Goal: Task Accomplishment & Management: Manage account settings

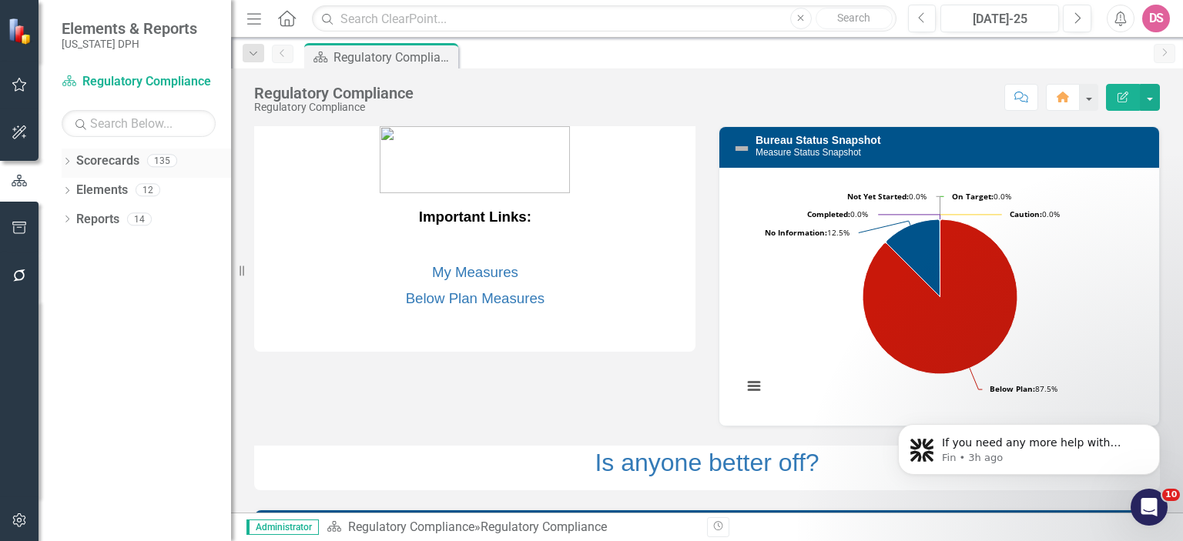
click at [69, 163] on icon "Dropdown" at bounding box center [67, 163] width 11 height 8
click at [64, 256] on div "Dropdown" at bounding box center [67, 250] width 11 height 13
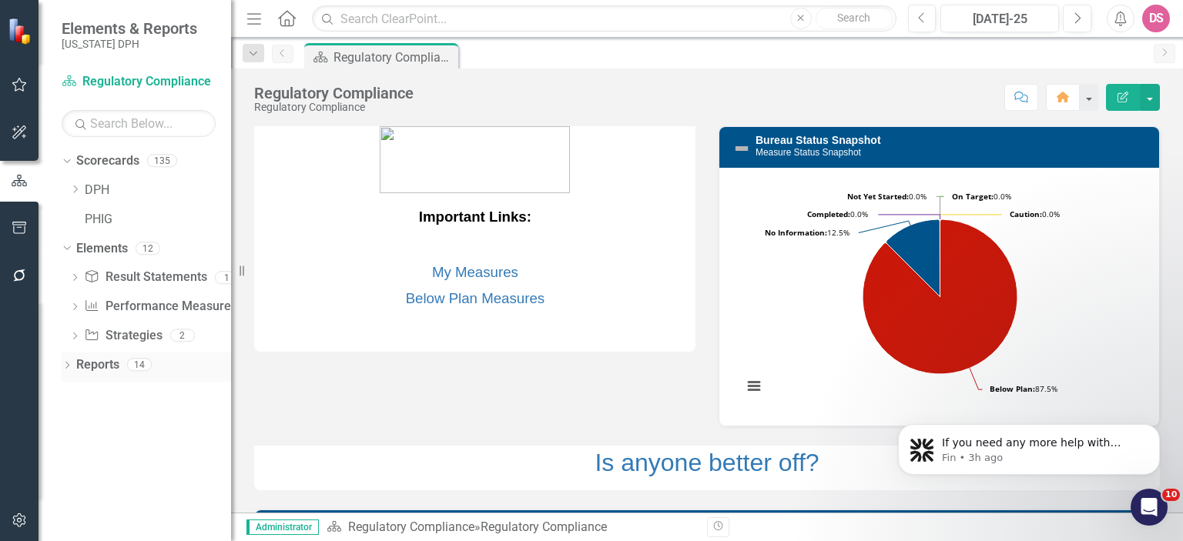
click at [96, 370] on link "Reports" at bounding box center [97, 366] width 43 height 18
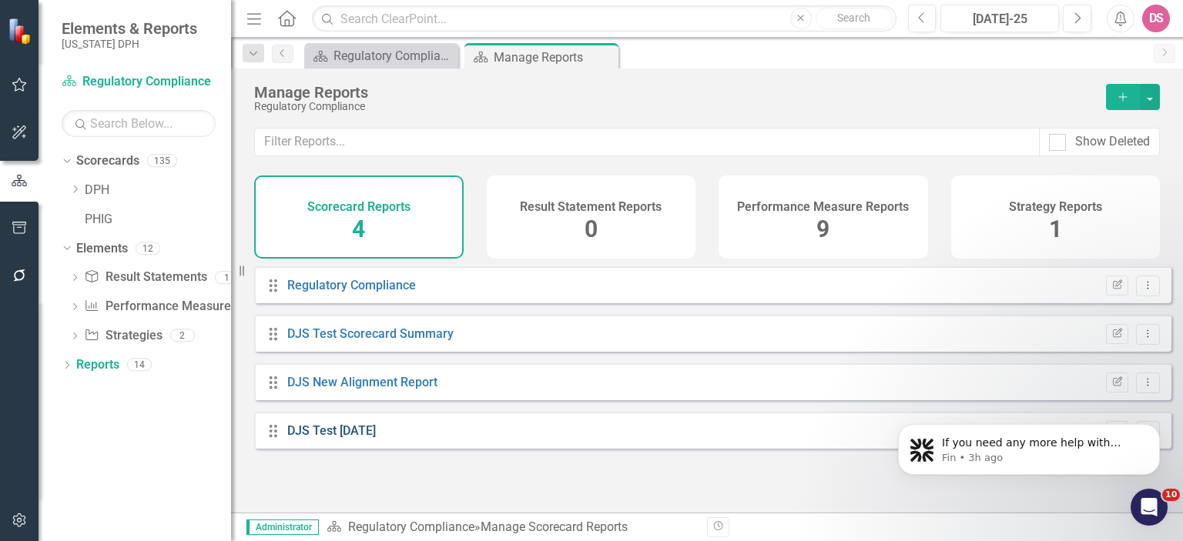
click at [342, 438] on link "DJS Test [DATE]" at bounding box center [331, 431] width 89 height 15
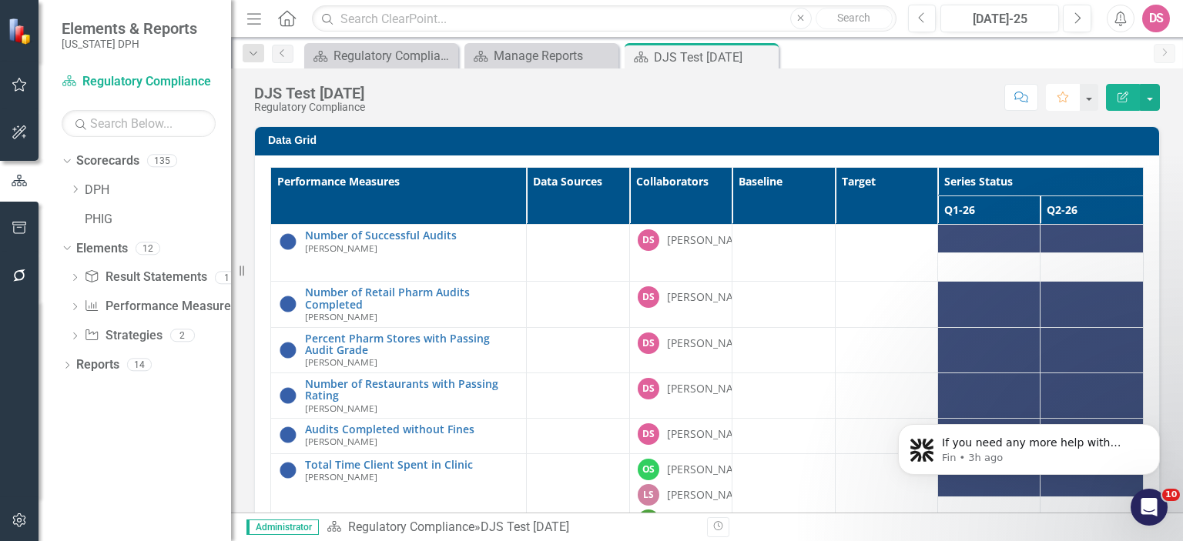
click at [1064, 94] on icon "button" at bounding box center [1063, 97] width 11 height 11
click at [1094, 98] on button "button" at bounding box center [1088, 97] width 20 height 27
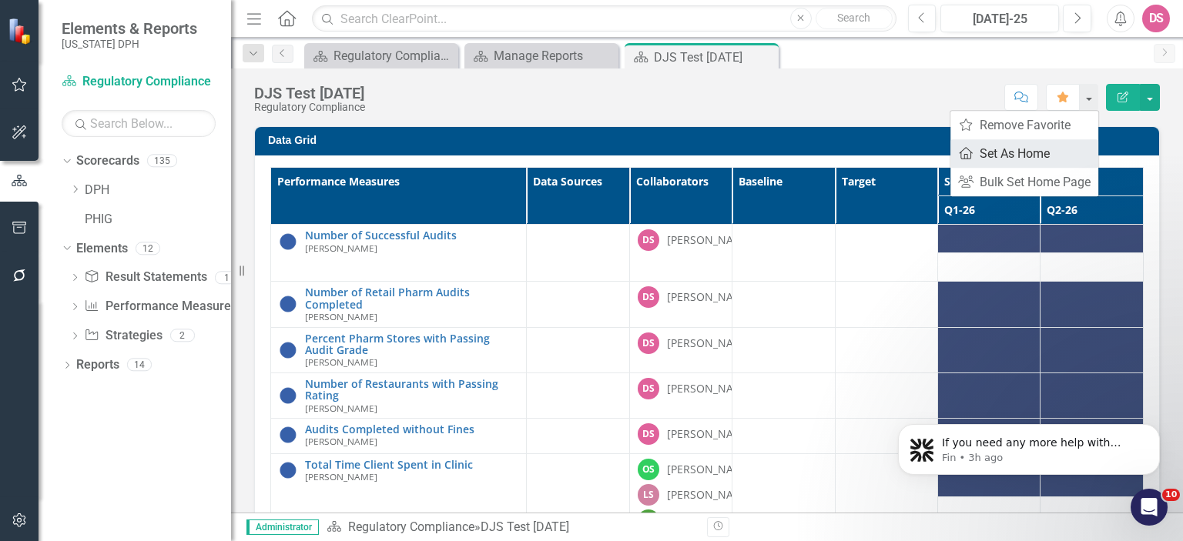
drag, startPoint x: 1024, startPoint y: 150, endPoint x: 1031, endPoint y: 155, distance: 8.3
click at [1031, 155] on link "Home Set As Home" at bounding box center [1024, 153] width 148 height 28
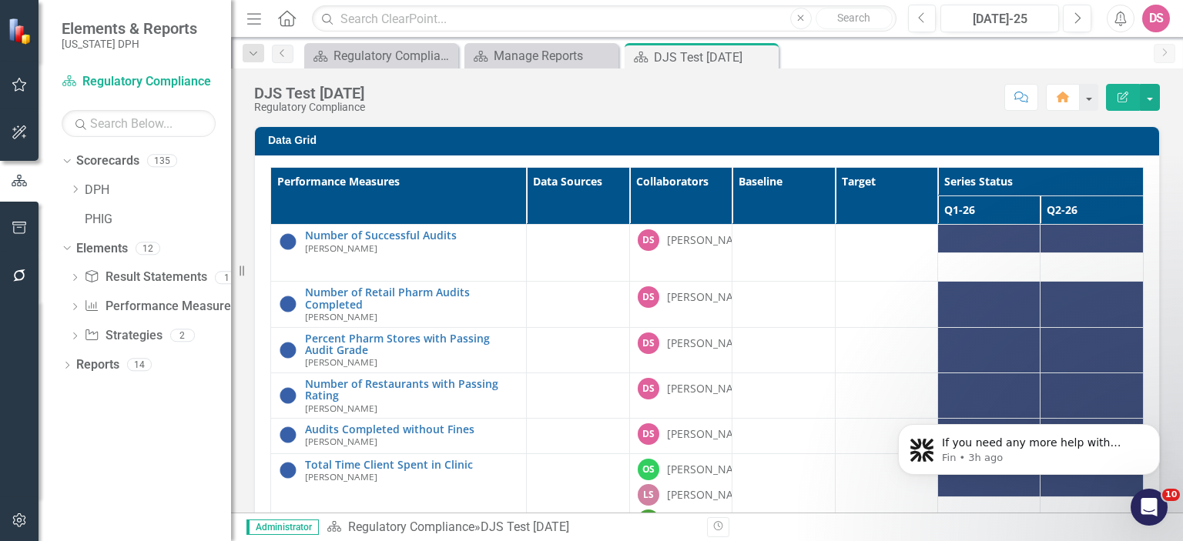
click at [1158, 22] on div "DS" at bounding box center [1156, 19] width 28 height 28
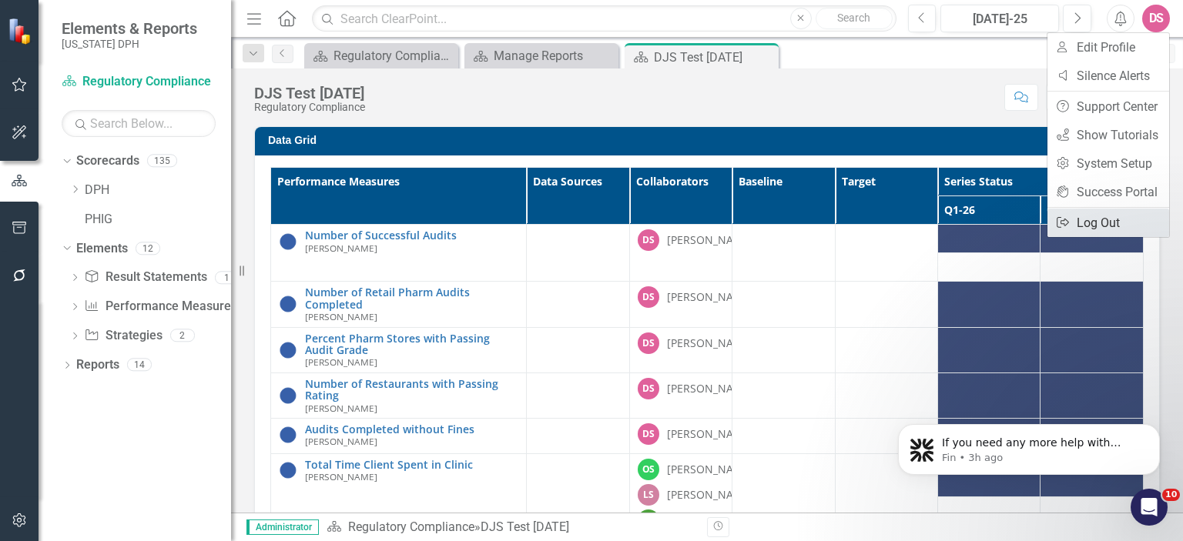
drag, startPoint x: 1097, startPoint y: 225, endPoint x: 1112, endPoint y: 223, distance: 15.5
click at [1112, 223] on link "Logout Log Out" at bounding box center [1109, 223] width 122 height 28
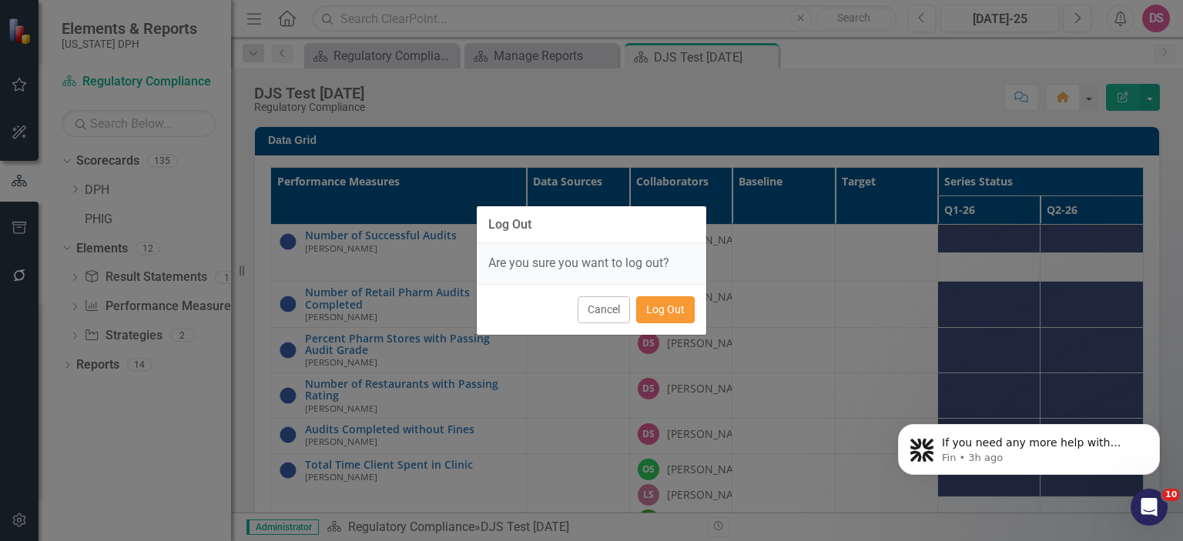
click at [672, 300] on button "Log Out" at bounding box center [665, 310] width 59 height 27
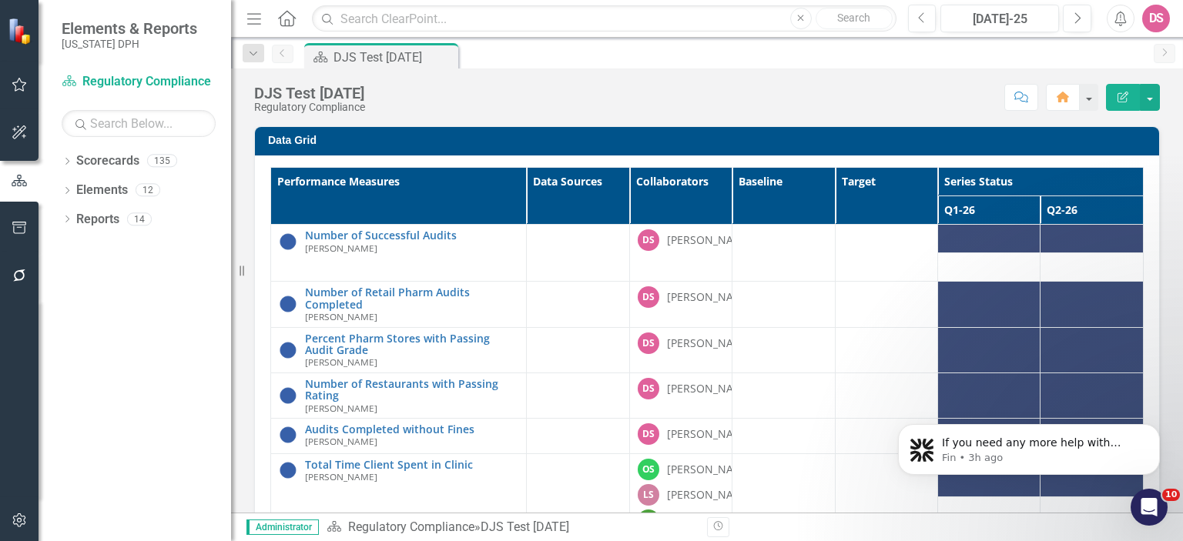
click at [290, 15] on icon "Home" at bounding box center [287, 18] width 20 height 16
click at [255, 21] on icon "Menu" at bounding box center [254, 18] width 20 height 16
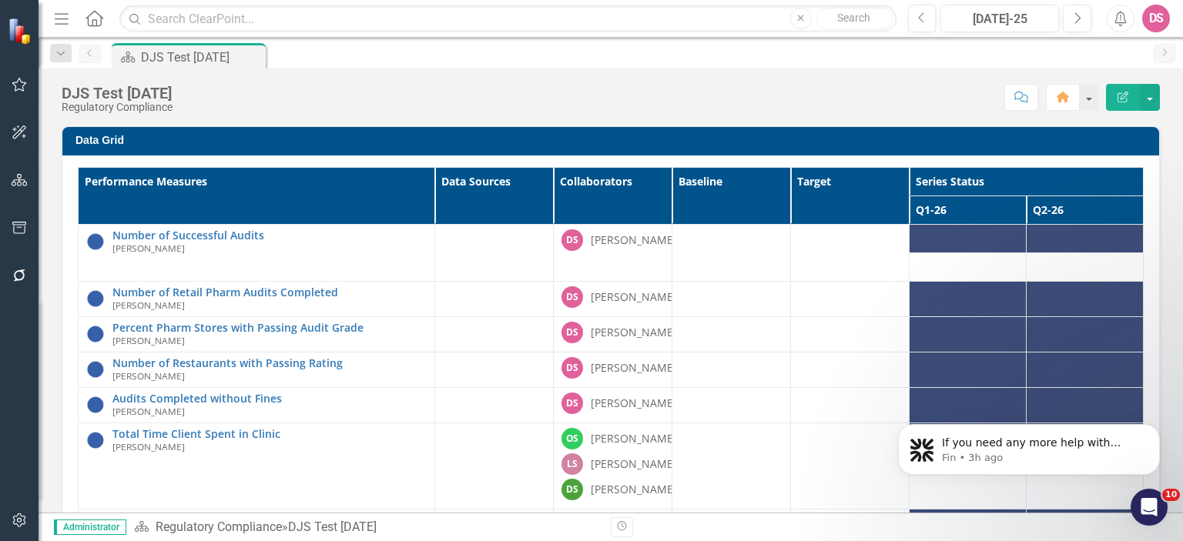
click at [59, 21] on icon "Menu" at bounding box center [62, 18] width 20 height 16
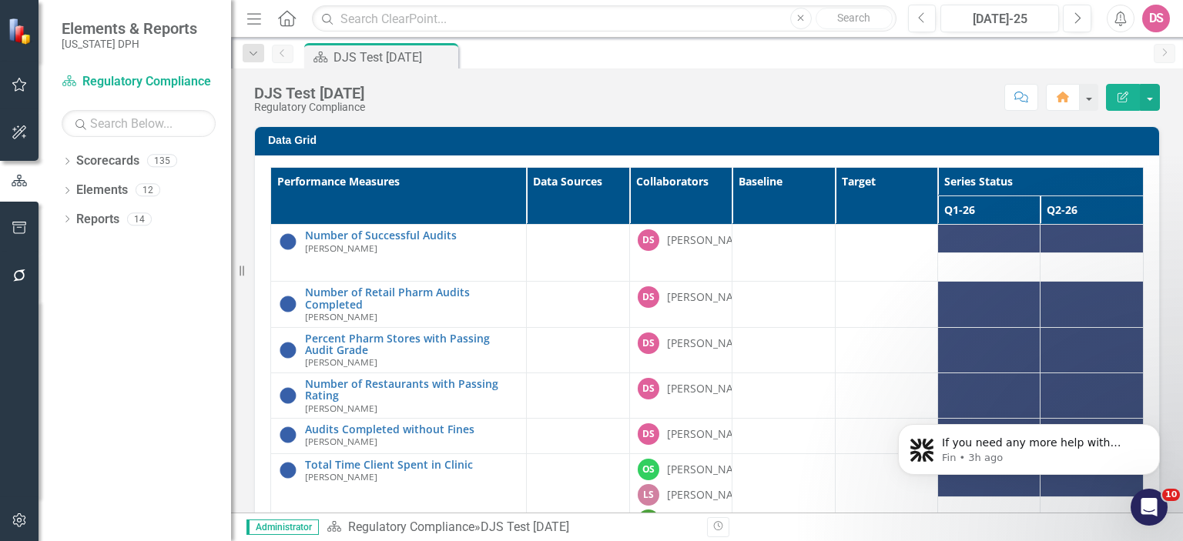
click at [253, 18] on icon "Menu" at bounding box center [254, 18] width 20 height 16
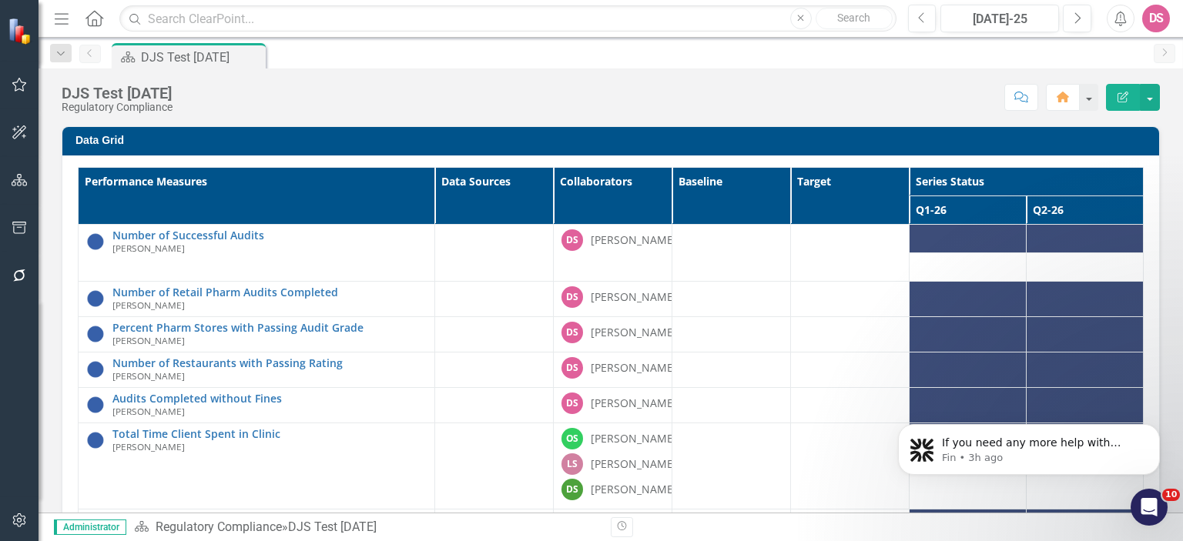
drag, startPoint x: 893, startPoint y: 178, endPoint x: 835, endPoint y: 189, distance: 59.7
click at [835, 189] on tr "Performance Measures Data Sources Collaborators Baseline Target Series Status" at bounding box center [611, 182] width 1065 height 28
click at [1121, 100] on icon "Edit Report" at bounding box center [1123, 97] width 14 height 11
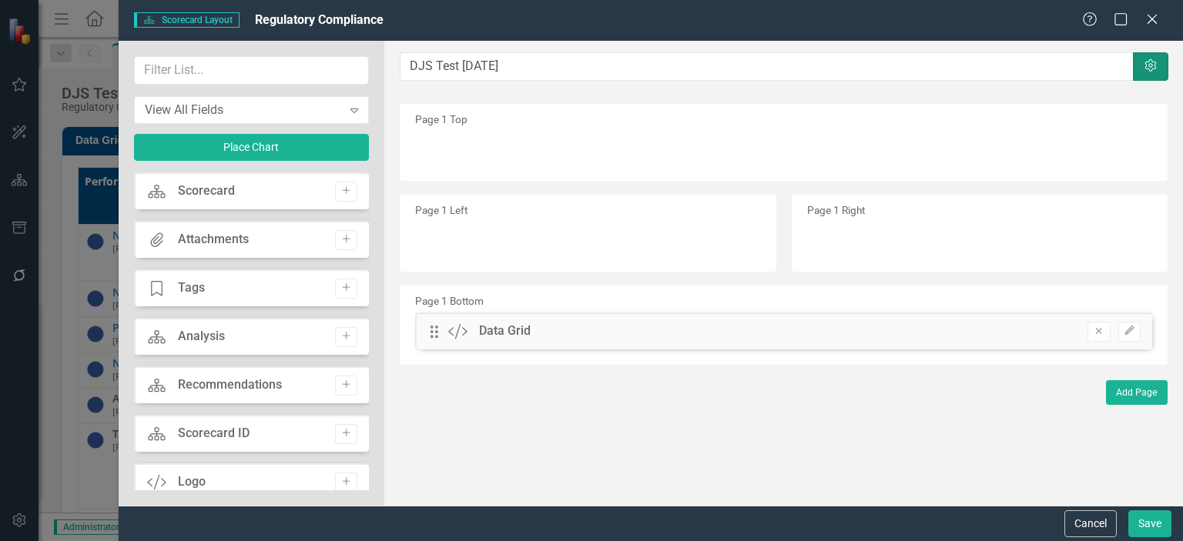
click at [1146, 65] on icon "button" at bounding box center [1151, 65] width 12 height 12
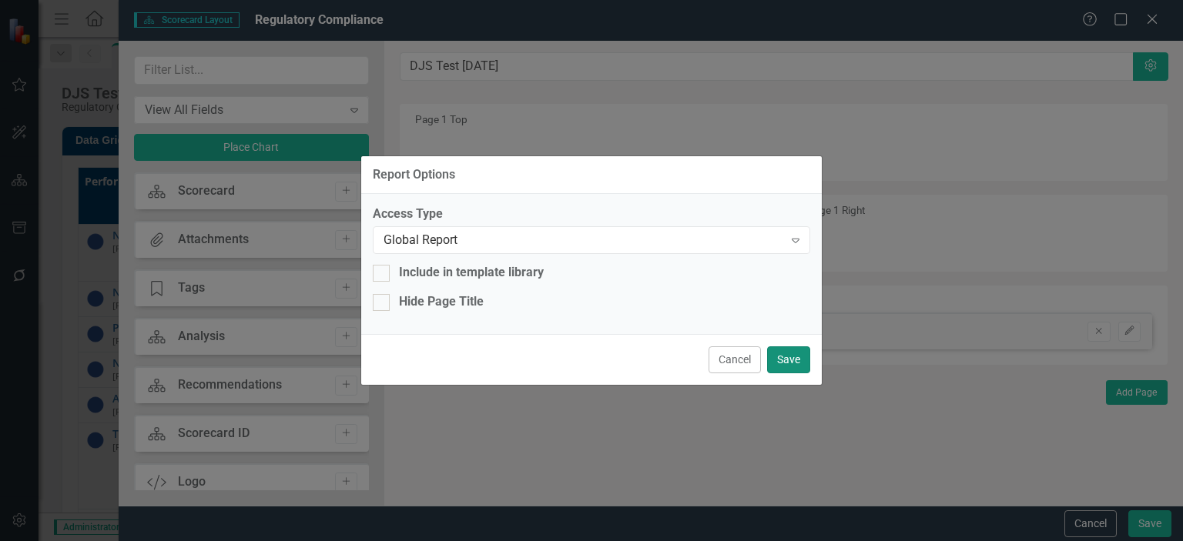
click at [793, 364] on button "Save" at bounding box center [788, 360] width 43 height 27
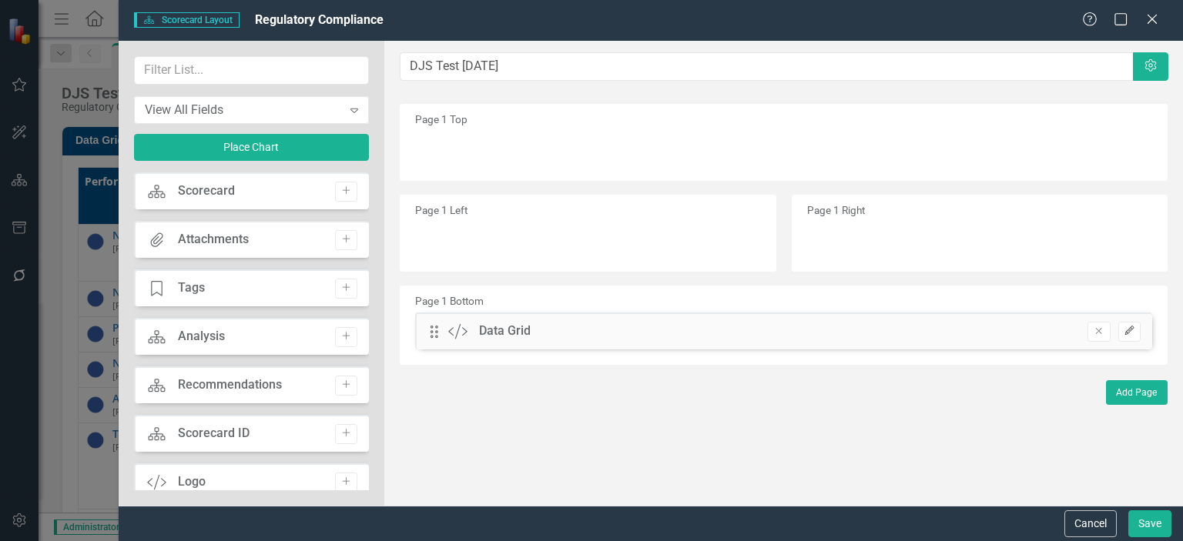
click at [1127, 334] on icon "button" at bounding box center [1129, 330] width 9 height 9
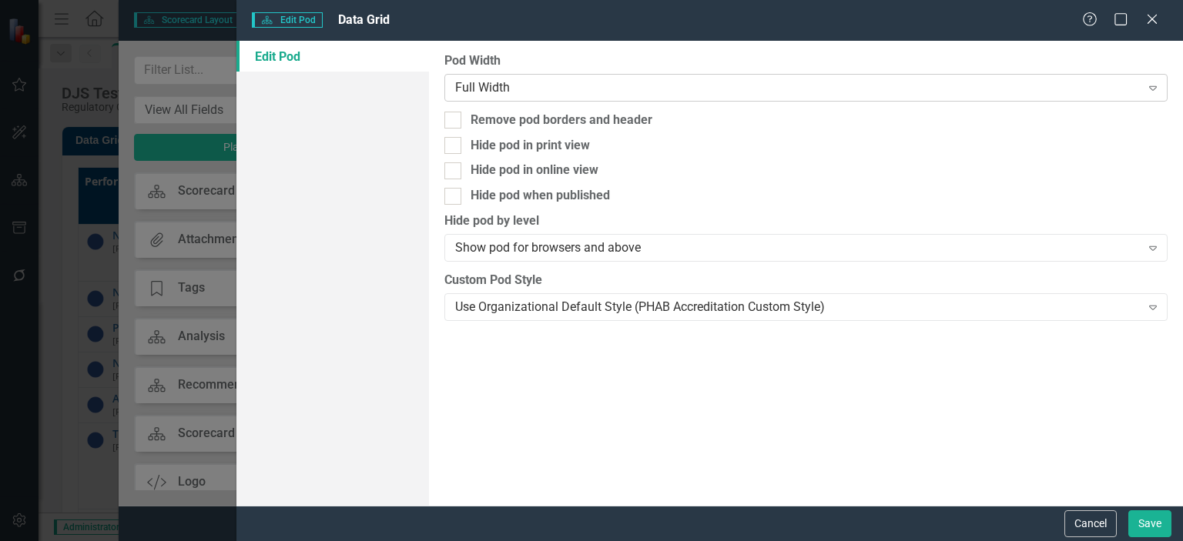
click at [1154, 82] on icon "Expand" at bounding box center [1152, 88] width 15 height 12
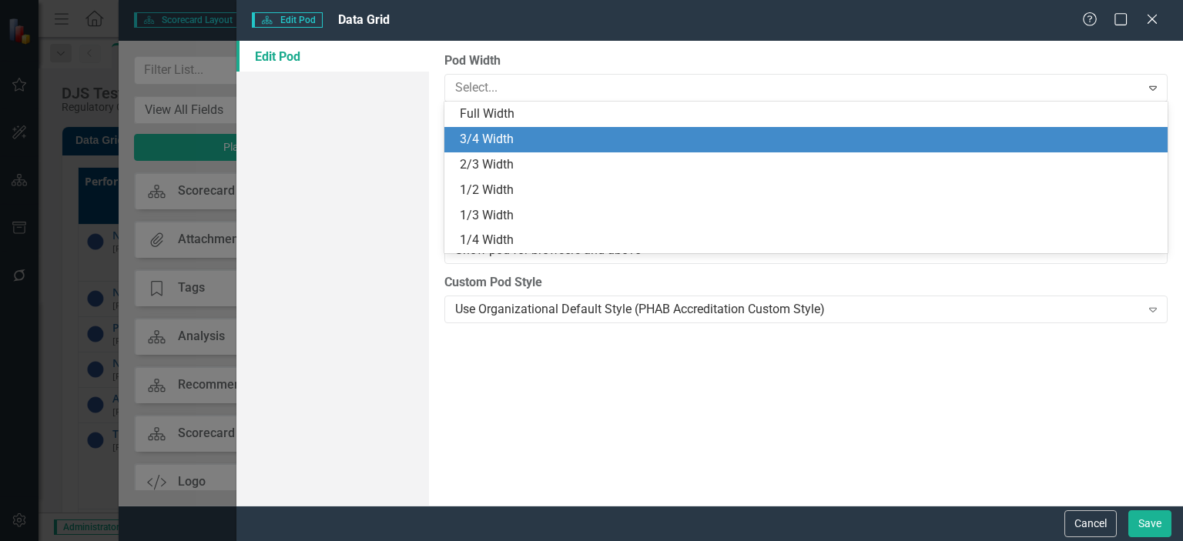
click at [490, 140] on div "3/4 Width" at bounding box center [809, 140] width 699 height 18
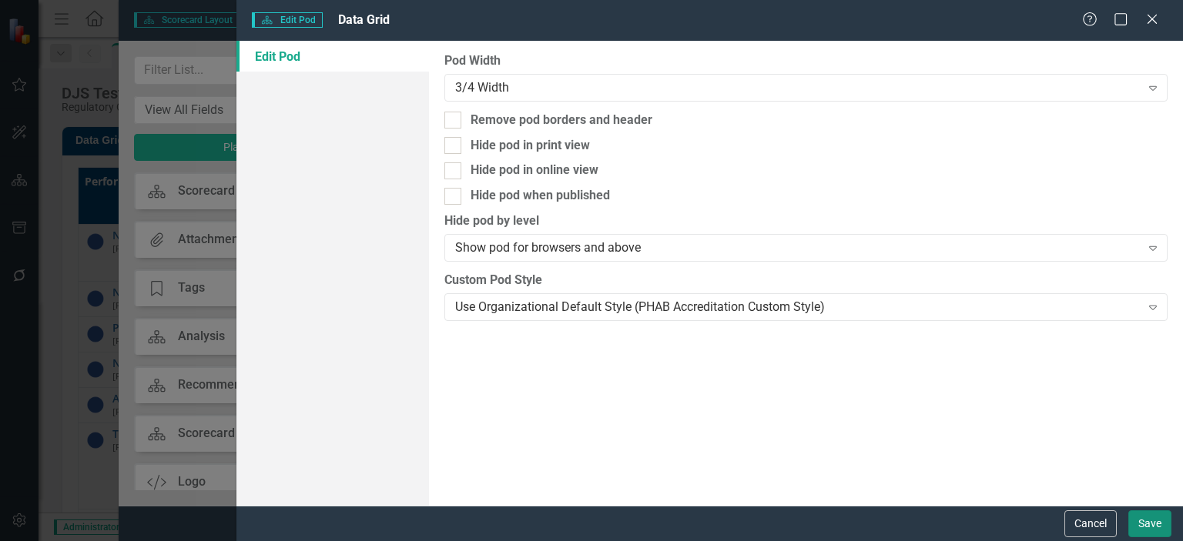
click at [1146, 521] on button "Save" at bounding box center [1149, 524] width 43 height 27
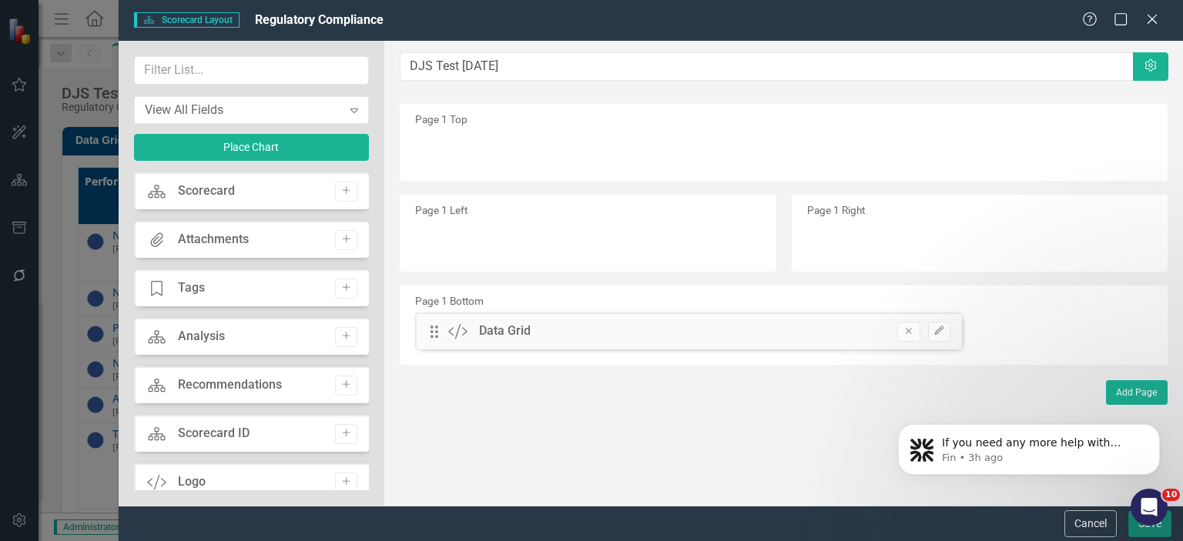
click at [1148, 529] on button "Save" at bounding box center [1149, 524] width 43 height 27
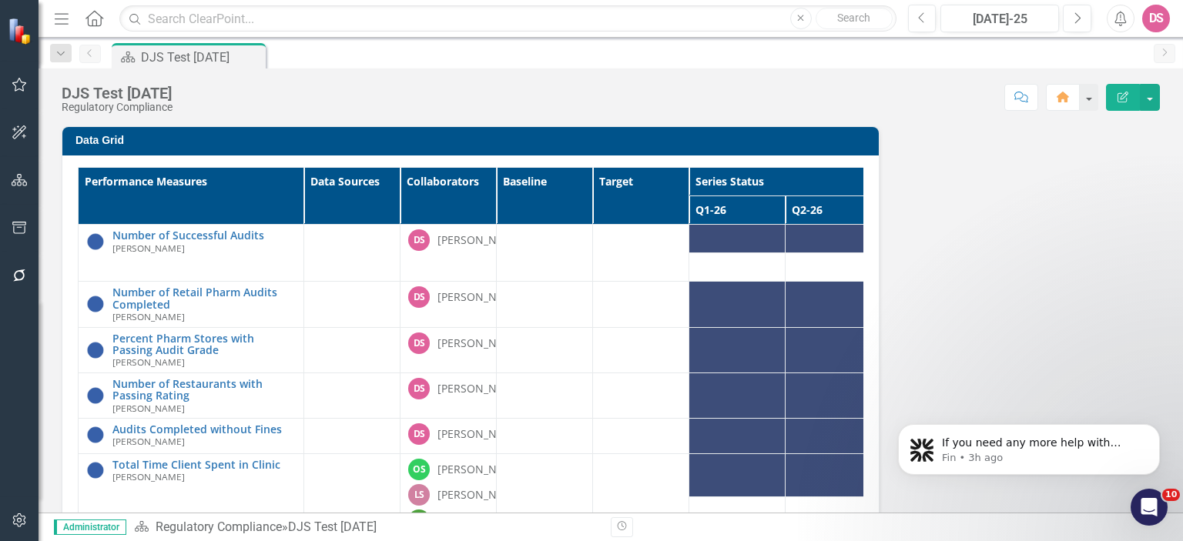
click at [725, 239] on div at bounding box center [737, 239] width 80 height 18
click at [344, 185] on th "Data Sources" at bounding box center [352, 196] width 96 height 57
click at [387, 193] on th "Data Sources Sort Ascending" at bounding box center [352, 196] width 96 height 57
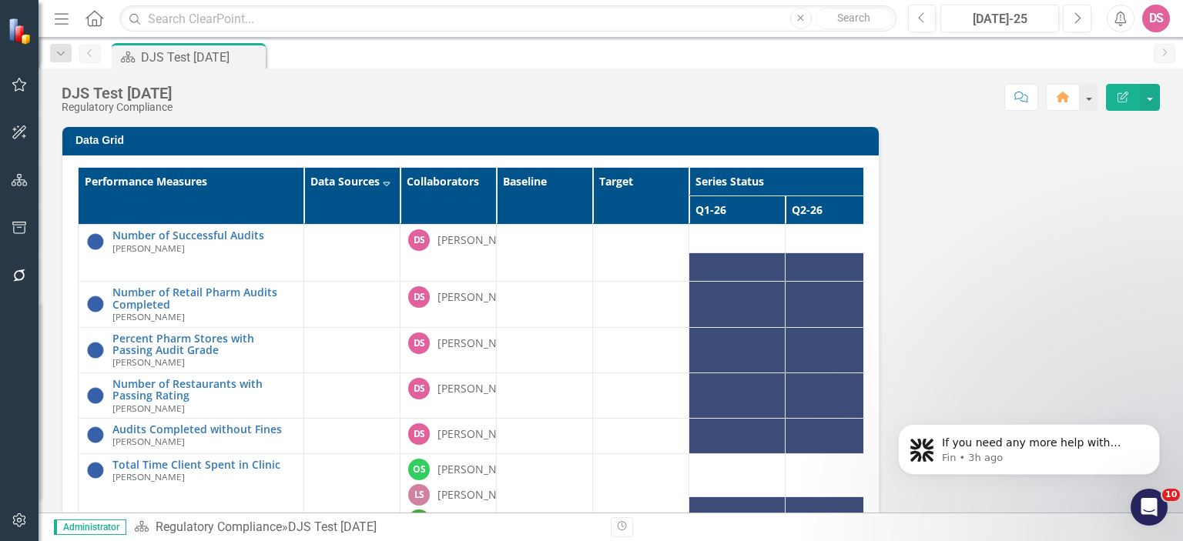
click at [385, 199] on th "Data Sources Sort Descending" at bounding box center [352, 196] width 96 height 57
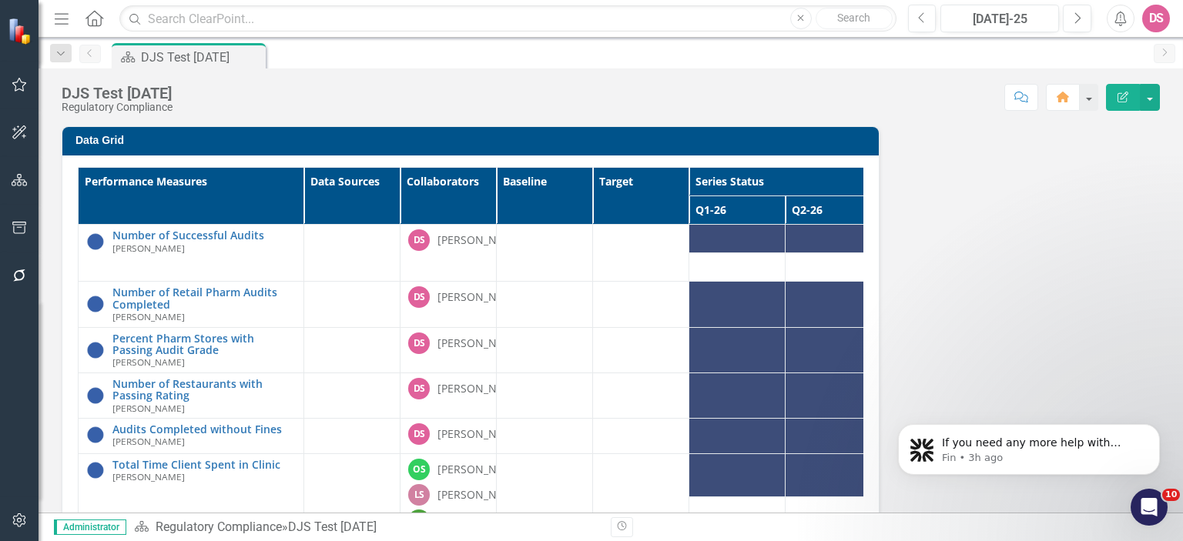
click at [706, 240] on div at bounding box center [737, 239] width 80 height 18
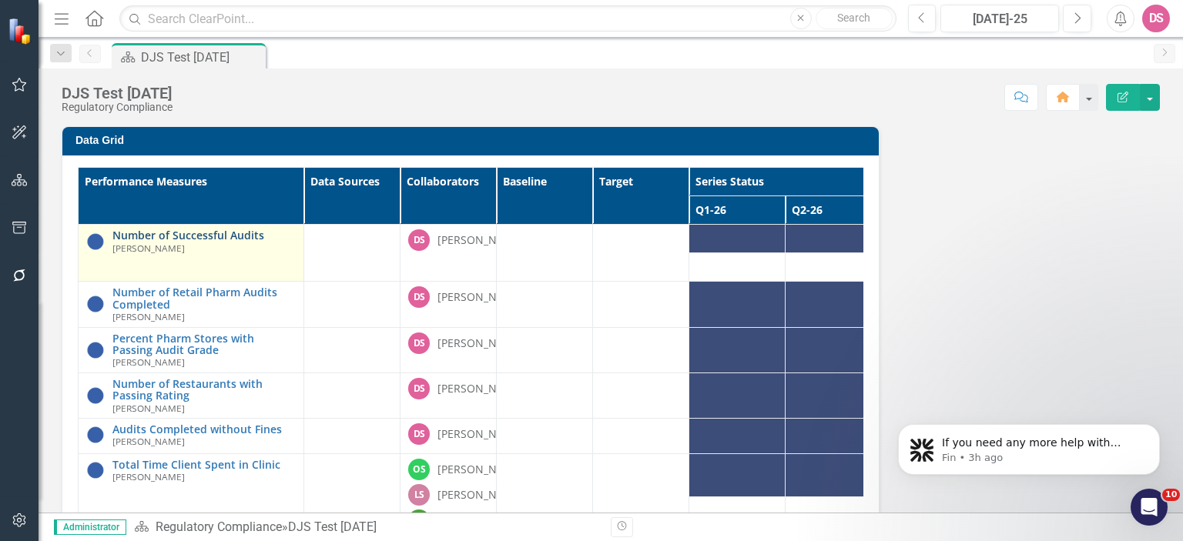
click at [190, 238] on link "Number of Successful Audits" at bounding box center [203, 236] width 183 height 12
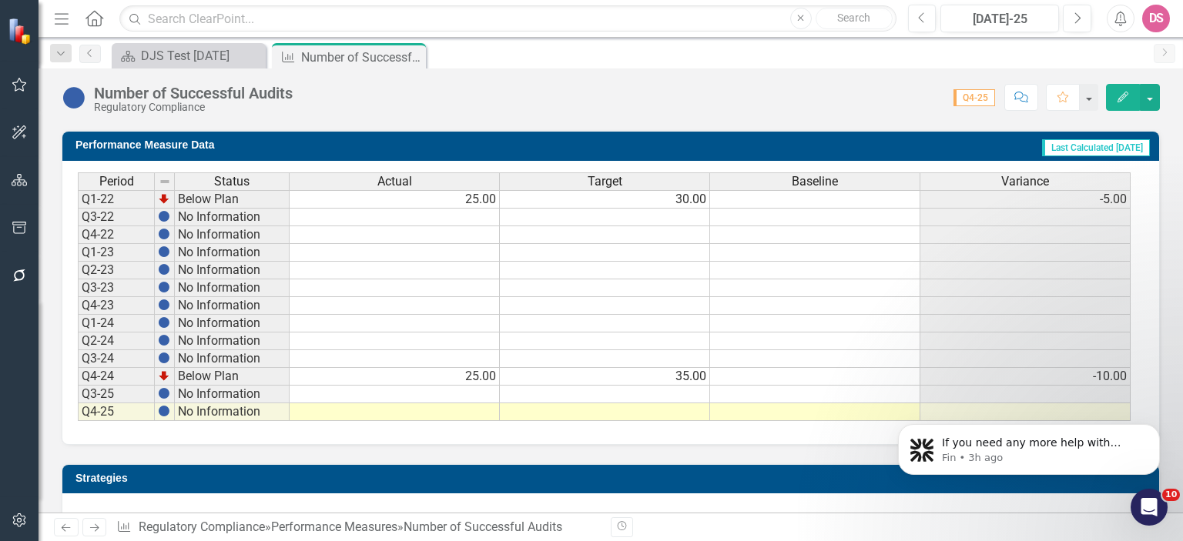
scroll to position [974, 0]
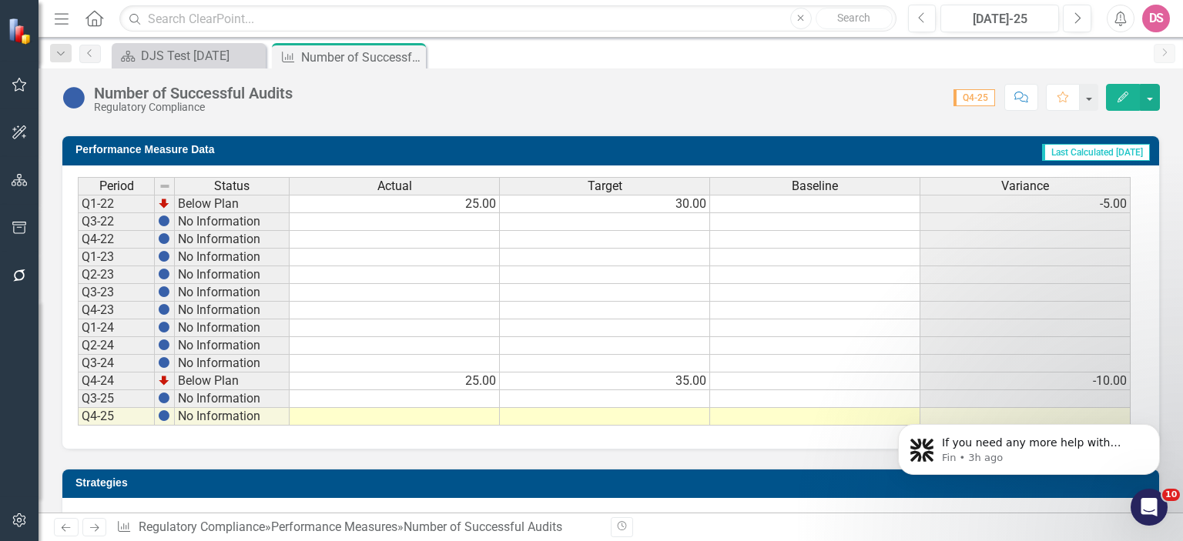
drag, startPoint x: 1177, startPoint y: 167, endPoint x: 286, endPoint y: 25, distance: 902.4
click at [490, 411] on td at bounding box center [395, 417] width 210 height 18
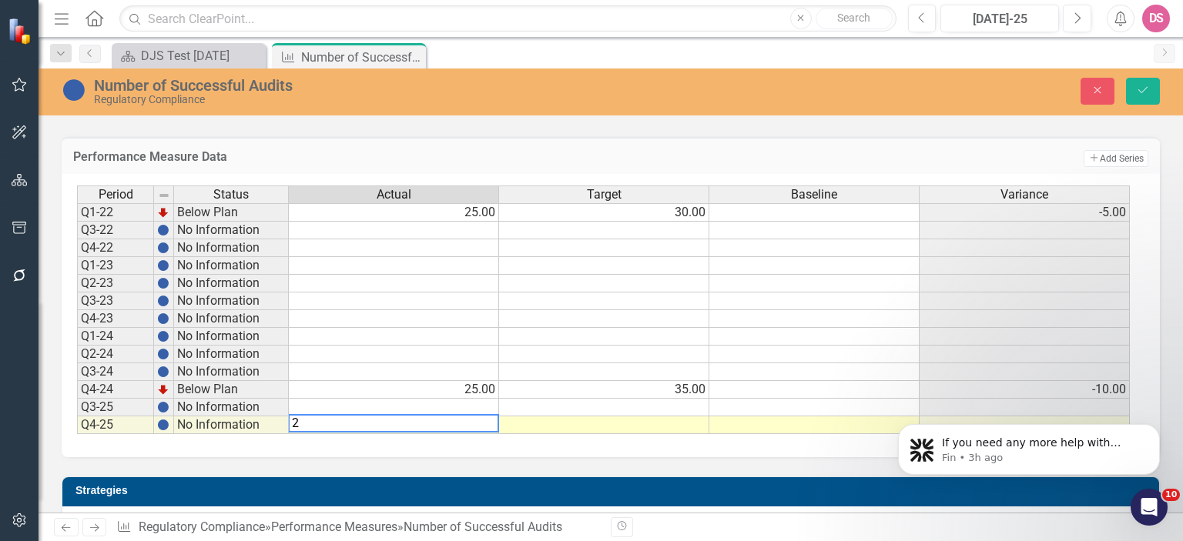
type textarea "25"
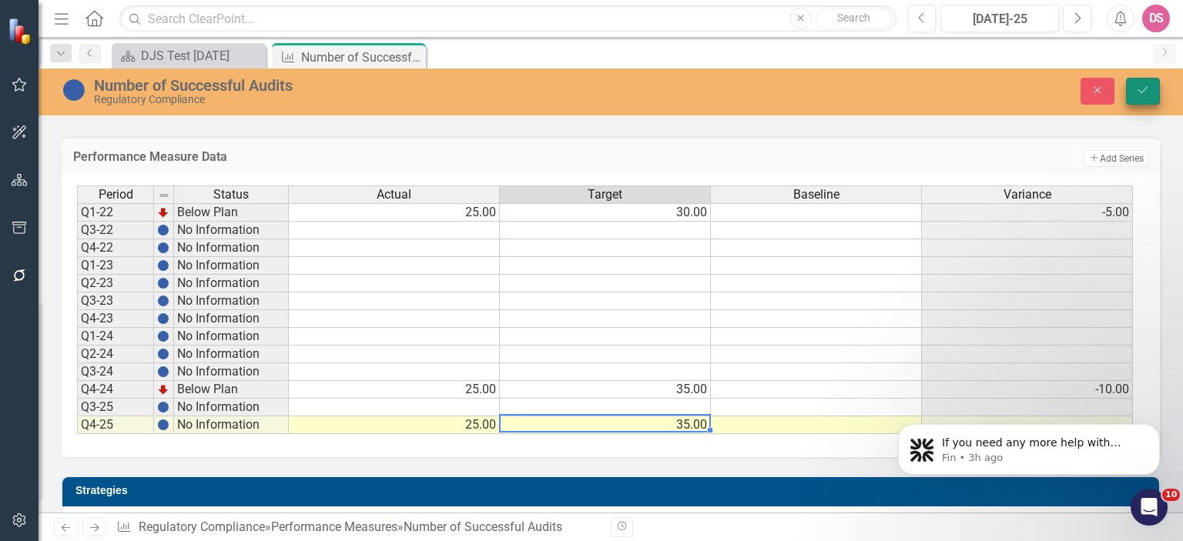
type textarea "35"
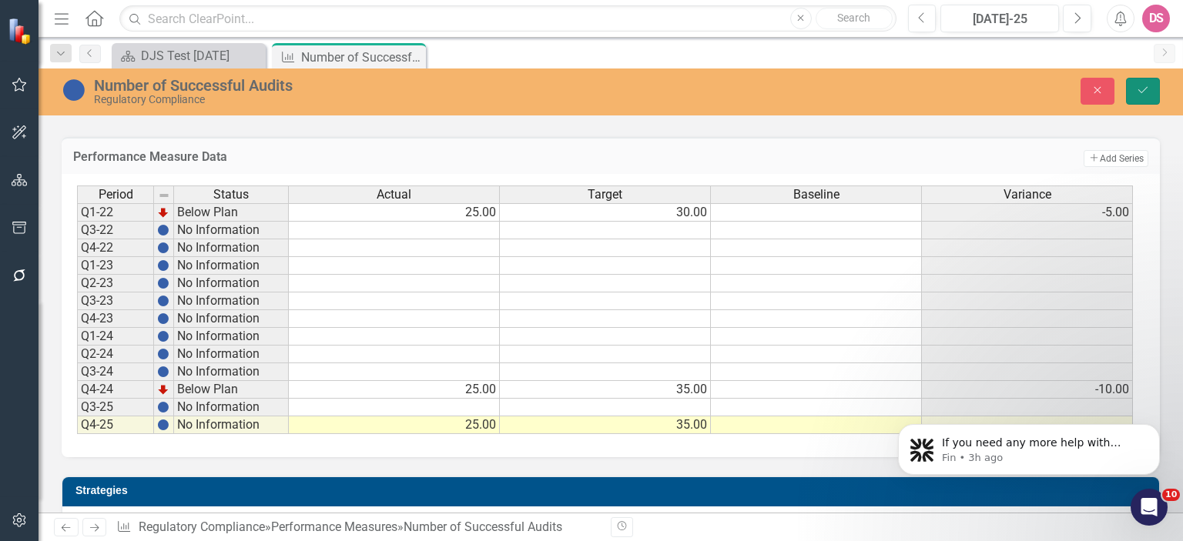
click at [1145, 91] on icon "Save" at bounding box center [1143, 90] width 14 height 11
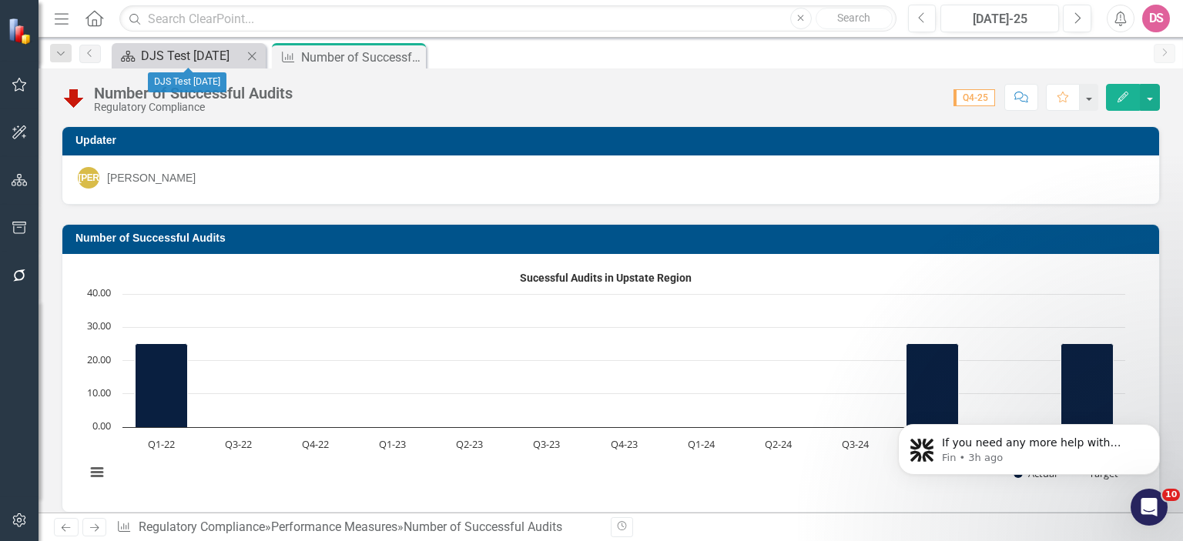
click at [193, 55] on div "DJS Test [DATE]" at bounding box center [192, 55] width 102 height 19
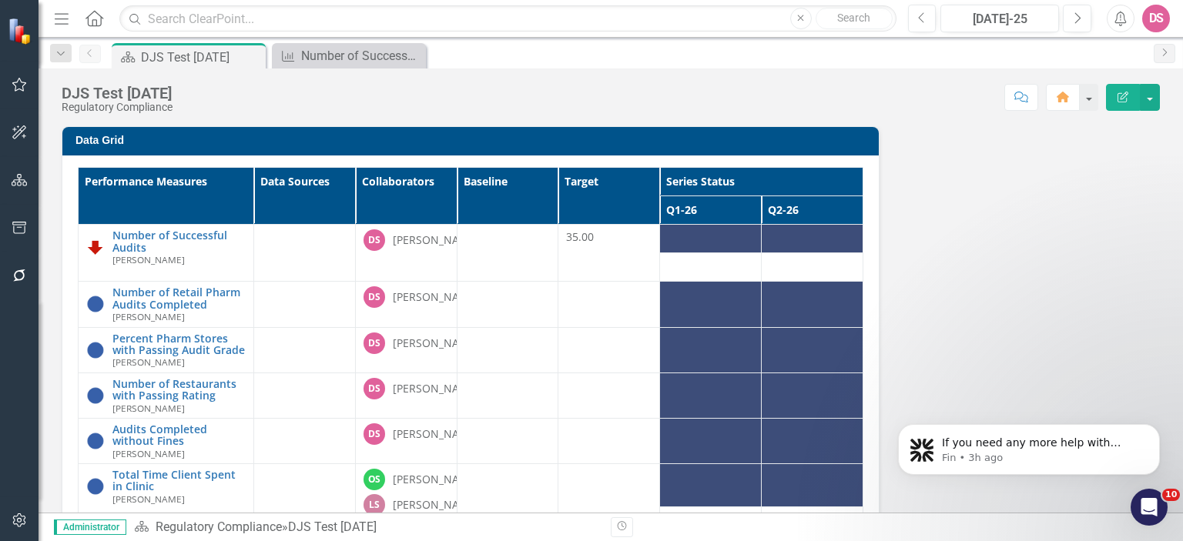
click at [767, 184] on th "Series Status" at bounding box center [761, 182] width 203 height 28
click at [1118, 97] on icon "Edit Report" at bounding box center [1123, 97] width 14 height 11
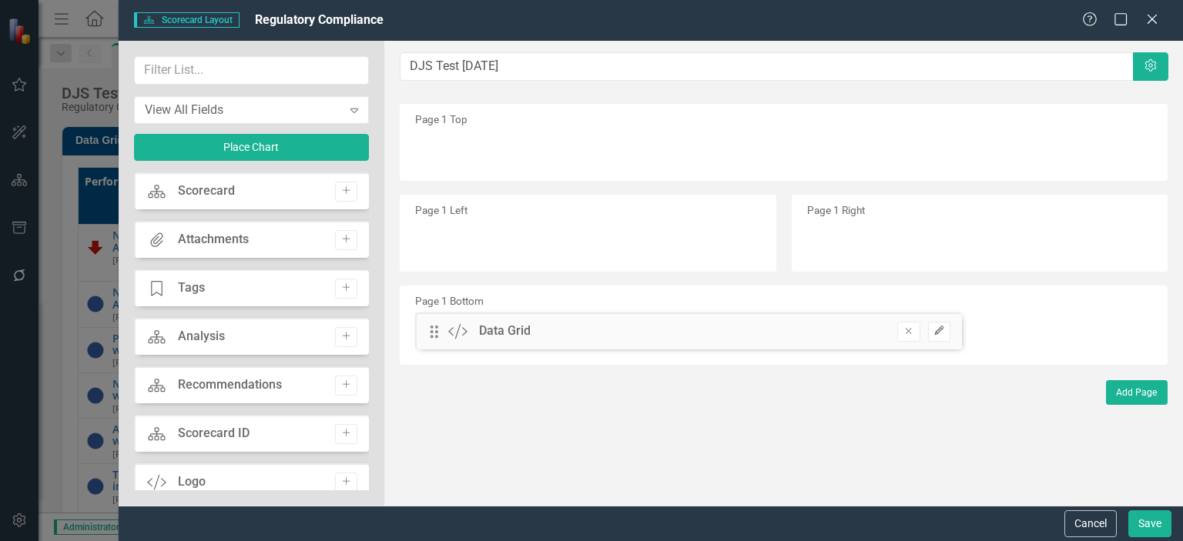
click at [939, 335] on button "Edit" at bounding box center [939, 332] width 22 height 20
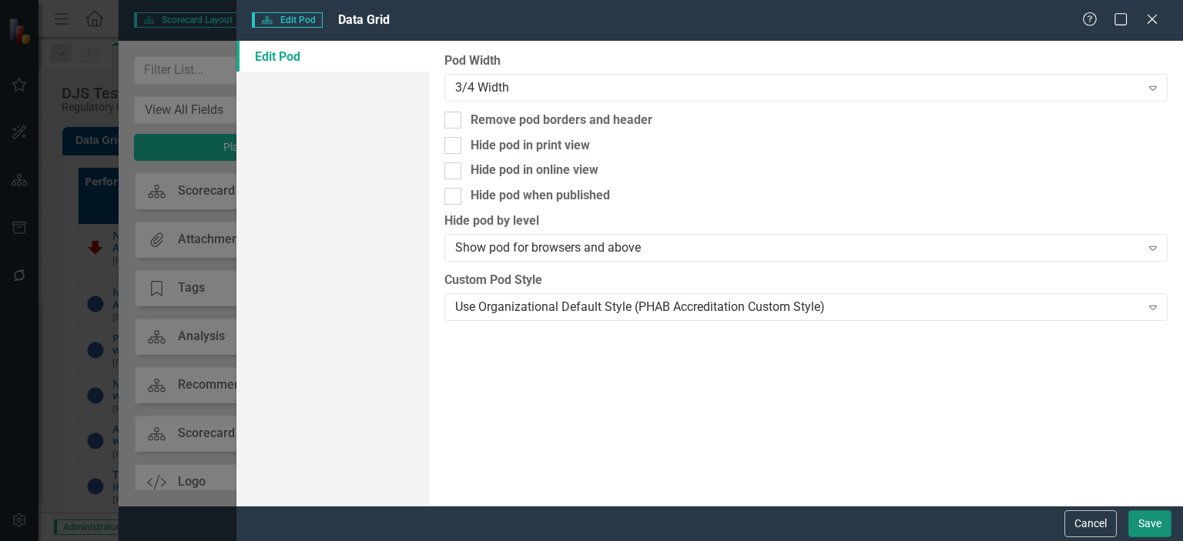
click at [1148, 523] on button "Save" at bounding box center [1149, 524] width 43 height 27
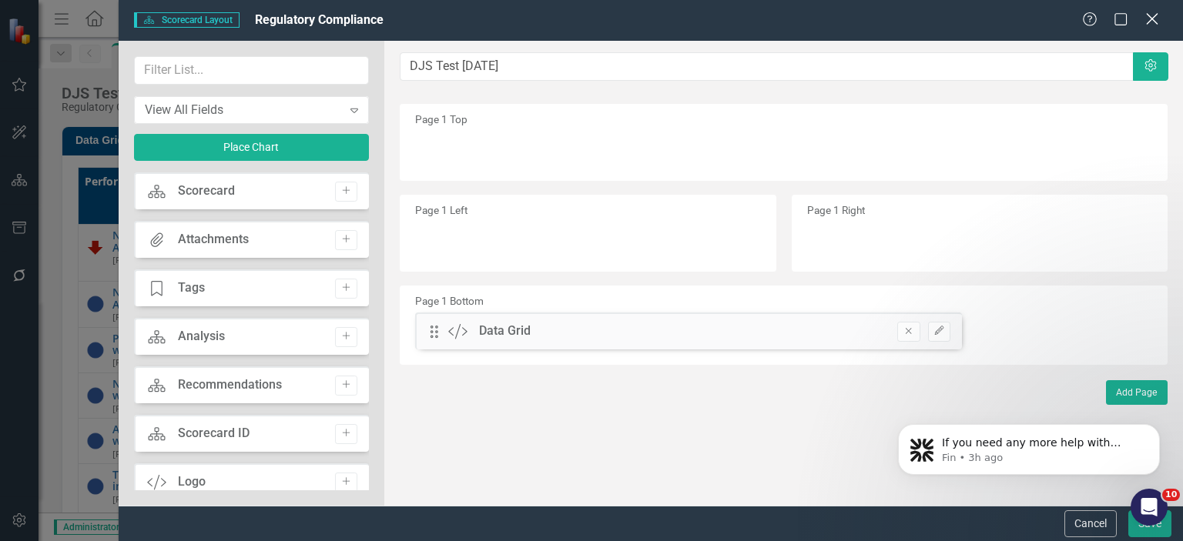
click at [1151, 15] on icon "Close" at bounding box center [1151, 19] width 19 height 15
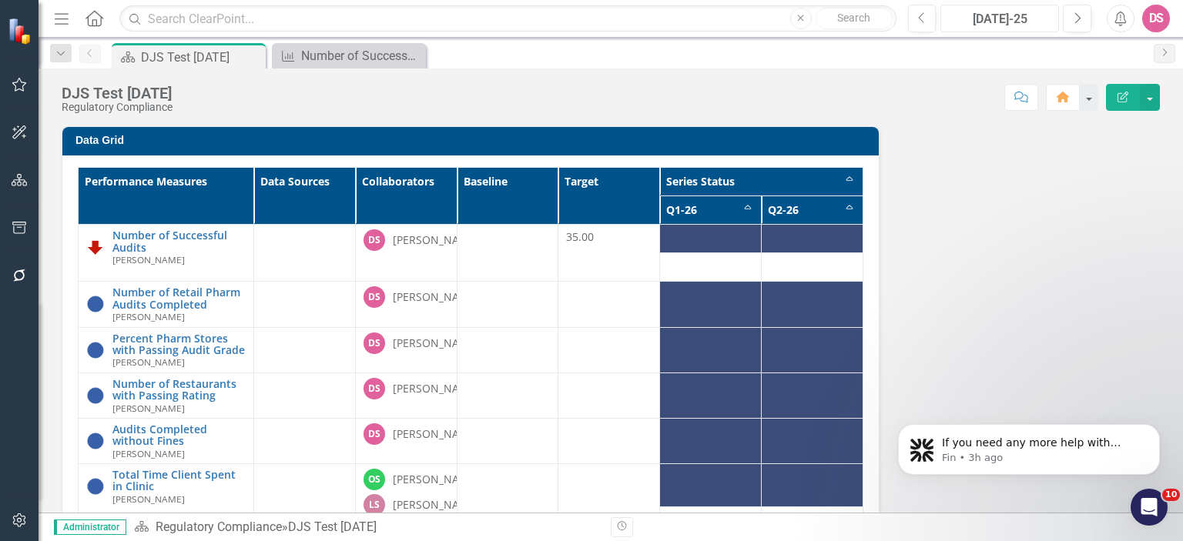
click at [1010, 22] on div "[DATE]-25" at bounding box center [1000, 19] width 108 height 18
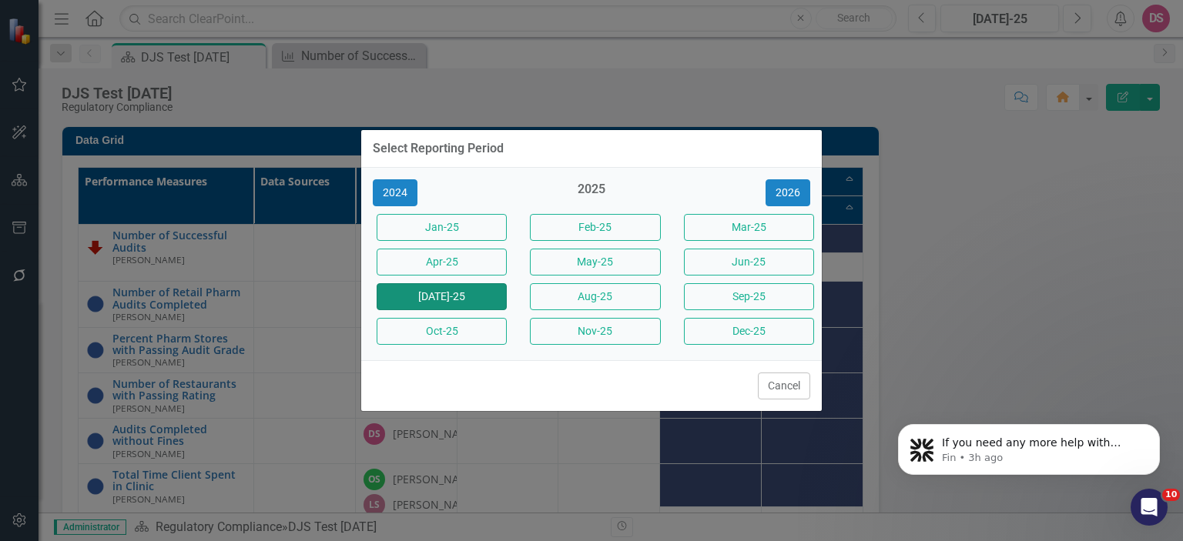
click at [446, 300] on button "[DATE]-25" at bounding box center [442, 296] width 130 height 27
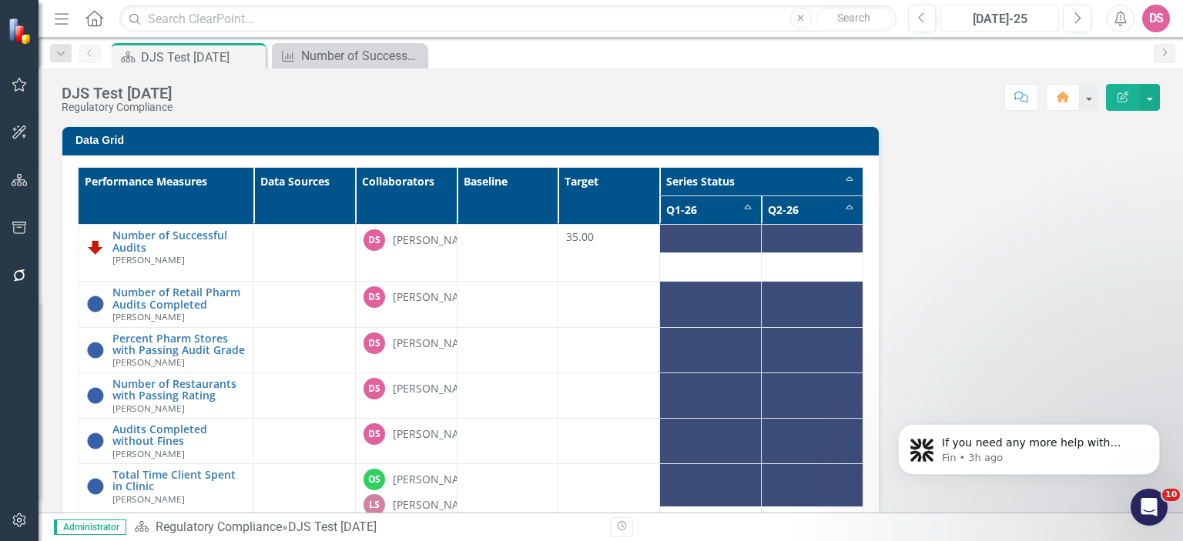
click at [991, 18] on div "[DATE]-25" at bounding box center [1000, 19] width 108 height 18
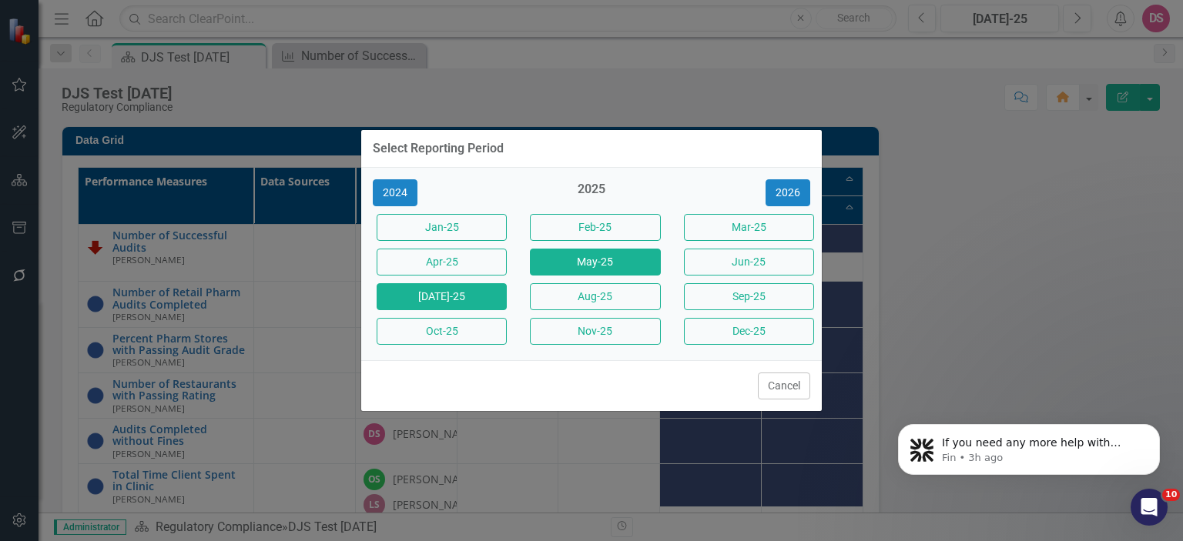
click at [571, 269] on button "May-25" at bounding box center [595, 262] width 130 height 27
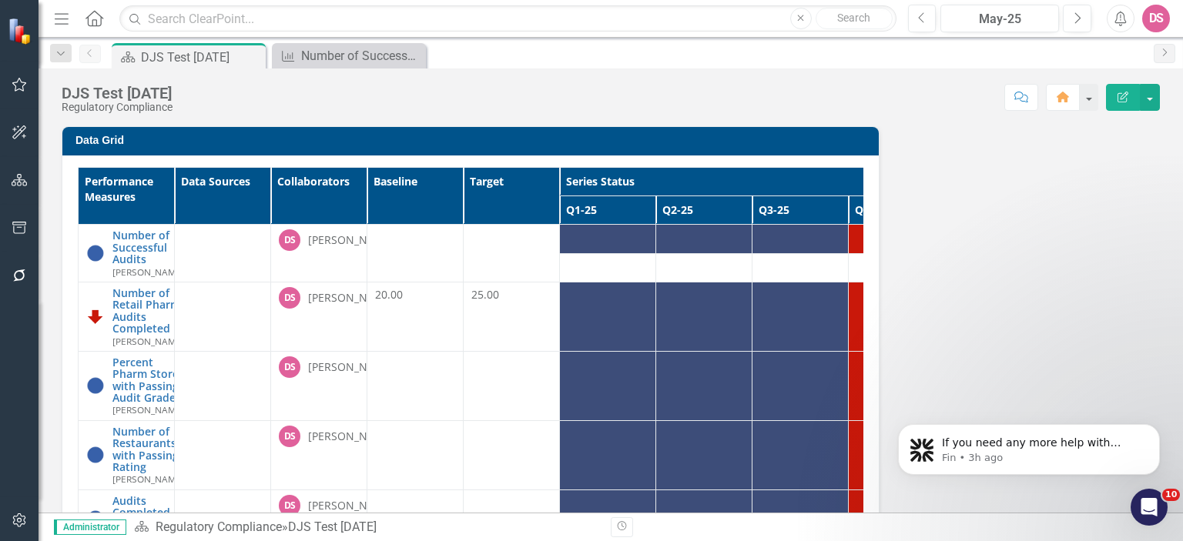
click at [61, 15] on icon "Menu" at bounding box center [62, 18] width 20 height 16
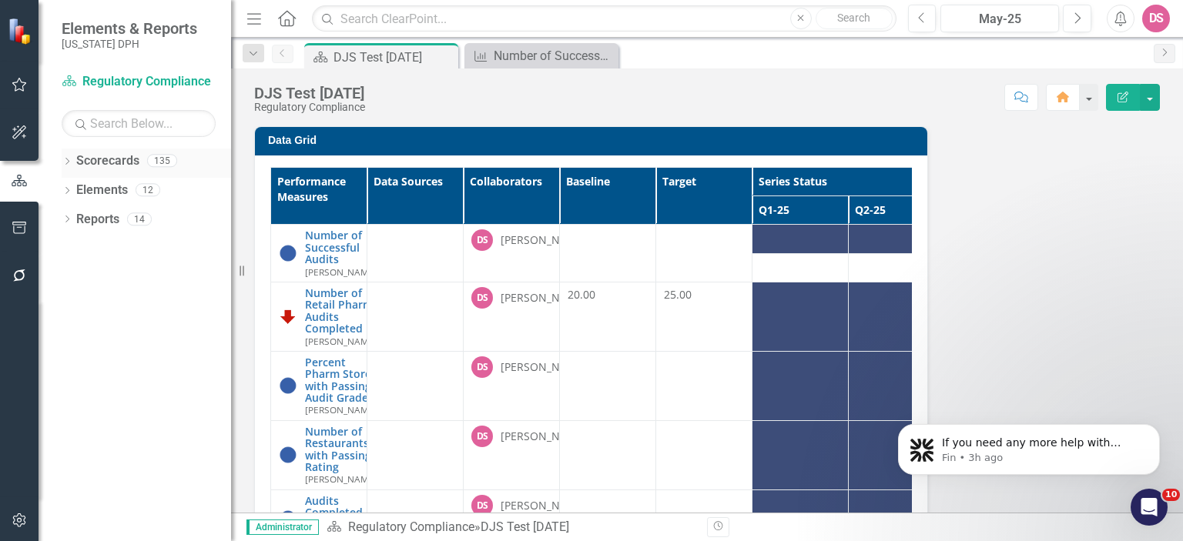
click at [68, 163] on icon "Dropdown" at bounding box center [67, 163] width 11 height 8
click at [69, 249] on icon "Dropdown" at bounding box center [67, 250] width 11 height 8
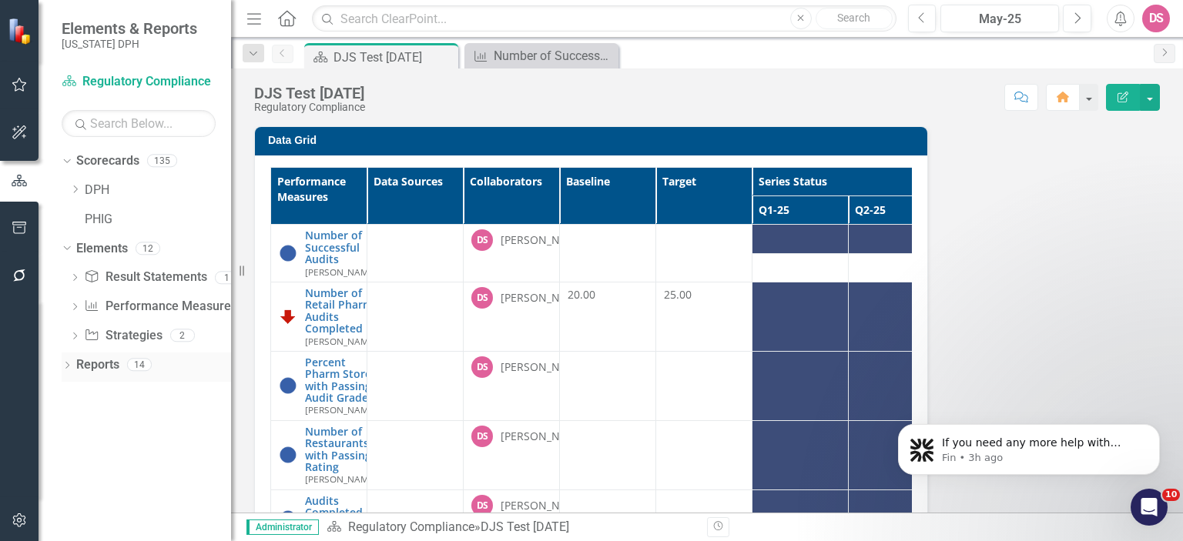
click at [99, 361] on link "Reports" at bounding box center [97, 366] width 43 height 18
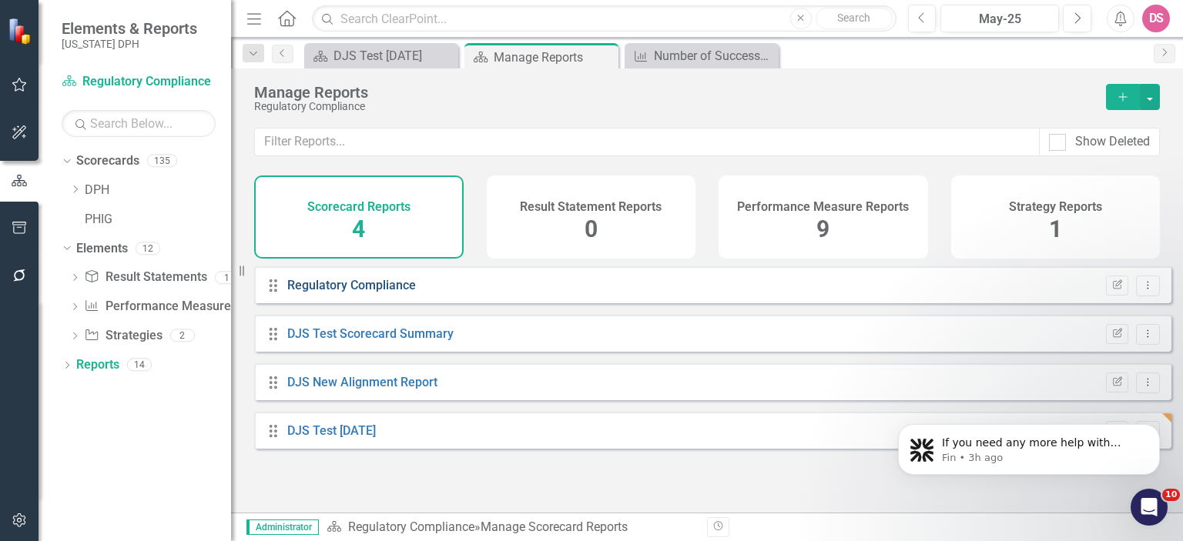
click at [385, 293] on link "Regulatory Compliance" at bounding box center [351, 285] width 129 height 15
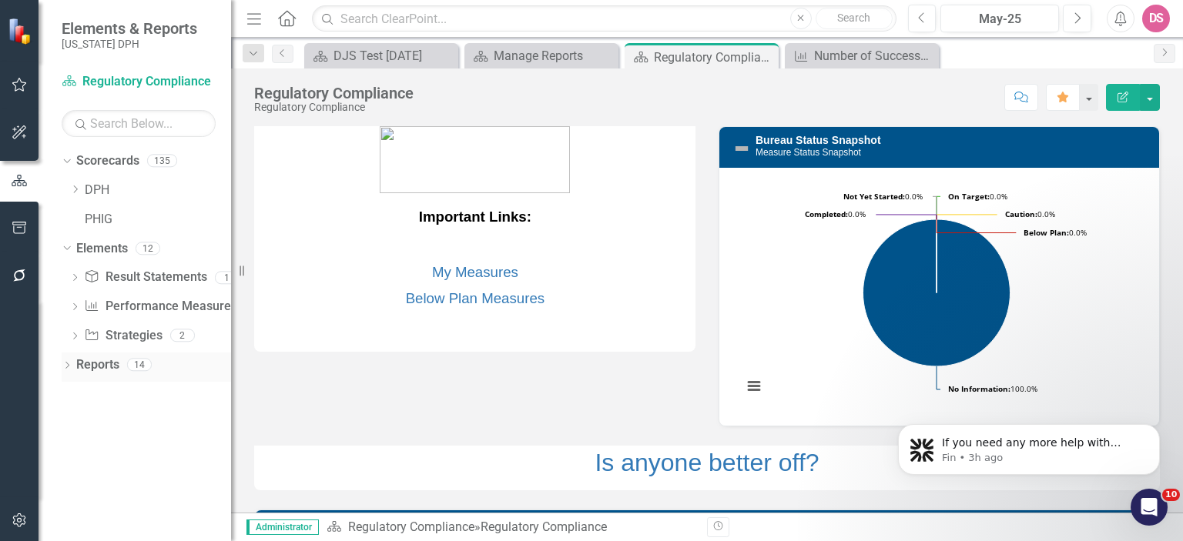
click at [92, 364] on link "Reports" at bounding box center [97, 366] width 43 height 18
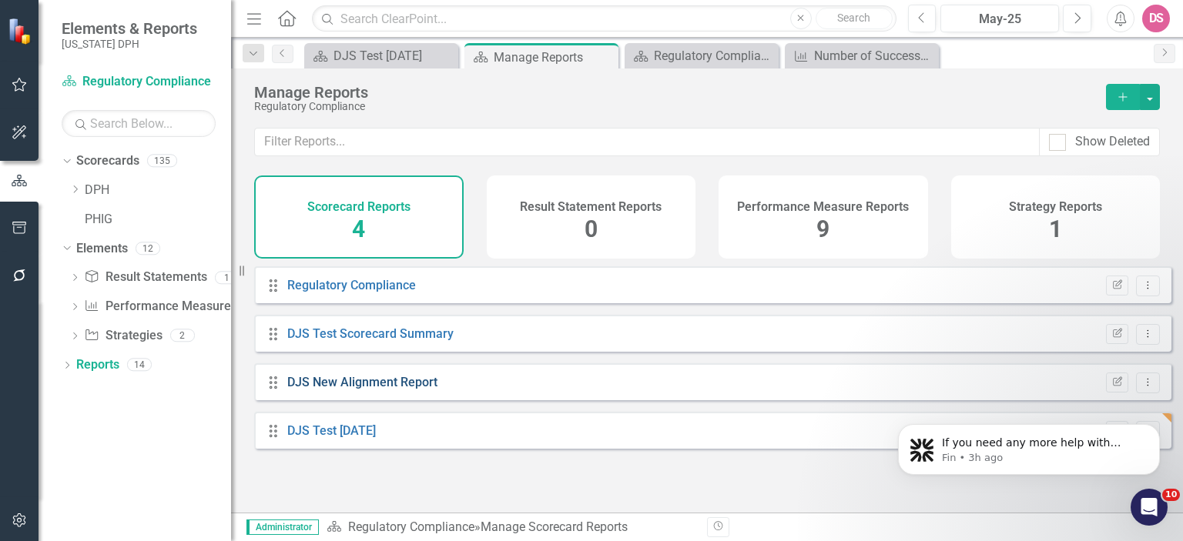
click at [411, 390] on link "DJS New Alignment Report" at bounding box center [362, 382] width 150 height 15
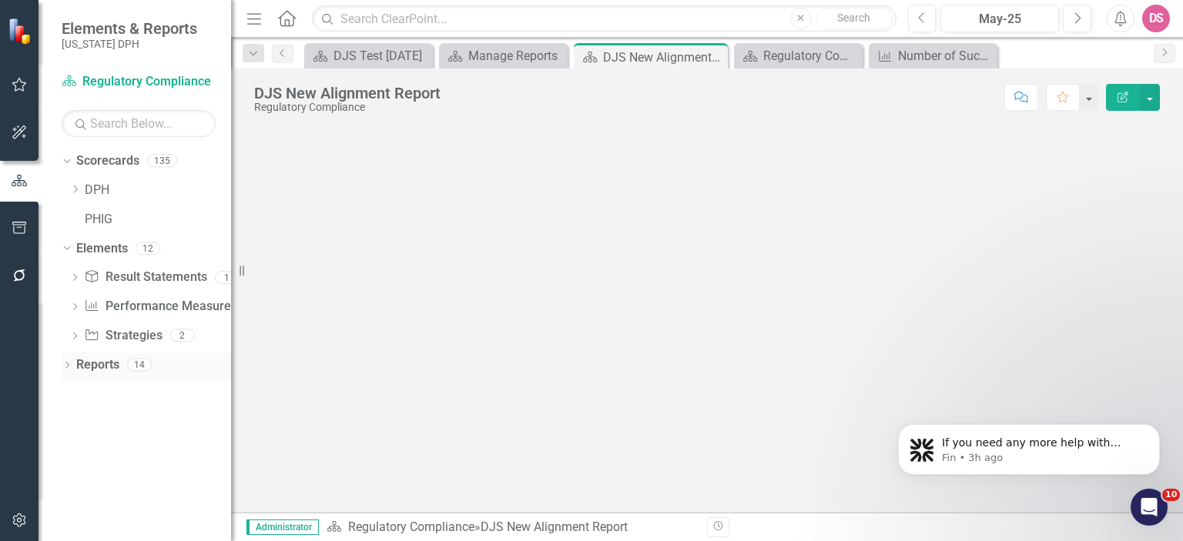
click at [88, 364] on link "Reports" at bounding box center [97, 366] width 43 height 18
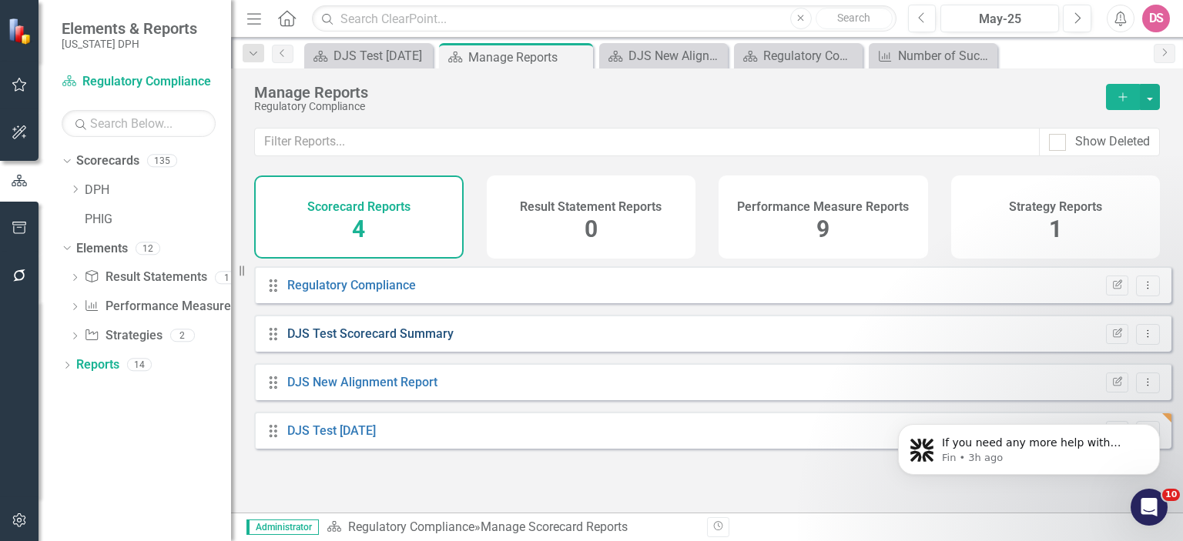
click at [334, 341] on link "DJS Test Scorecard Summary" at bounding box center [370, 334] width 166 height 15
